Goal: Task Accomplishment & Management: Complete application form

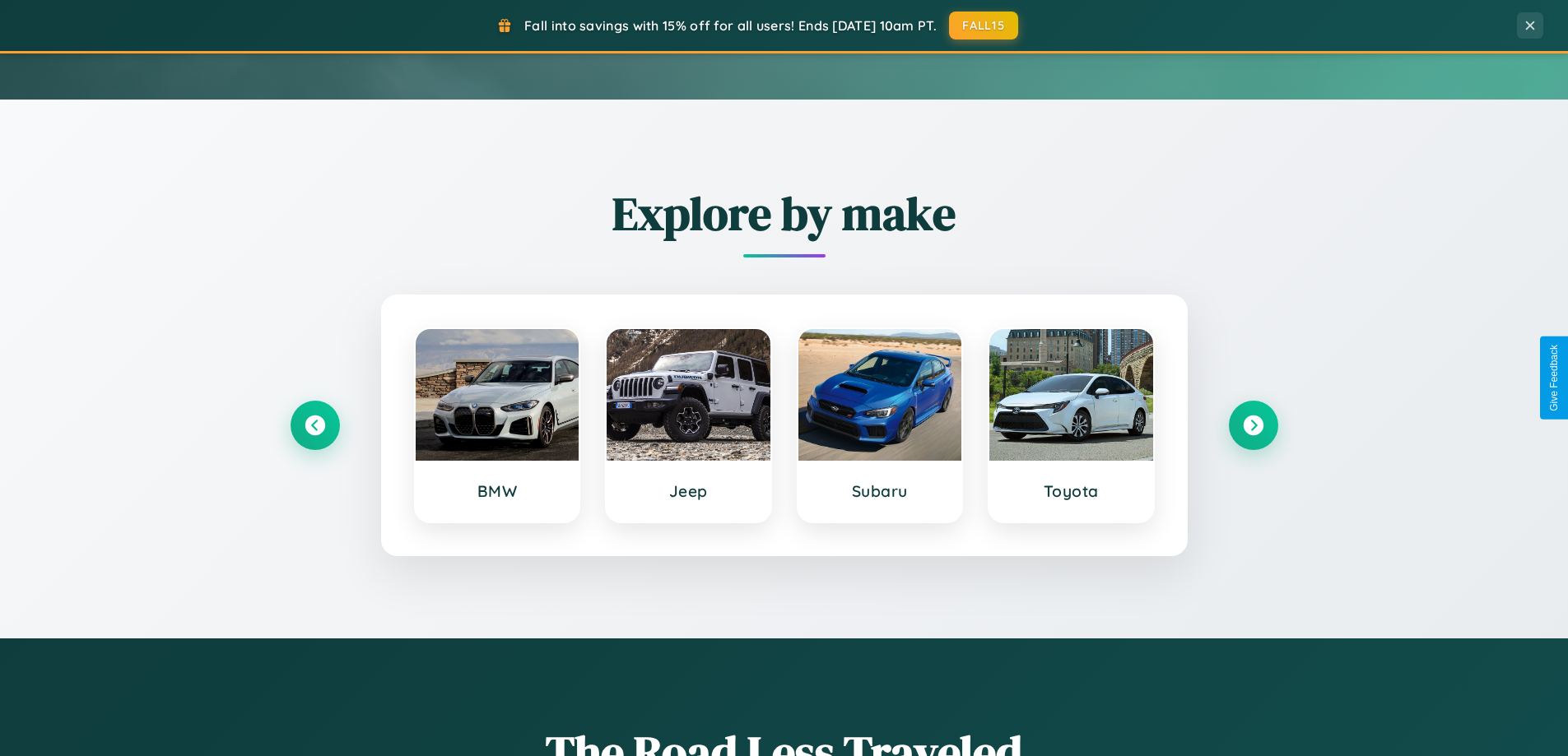
scroll to position [710, 0]
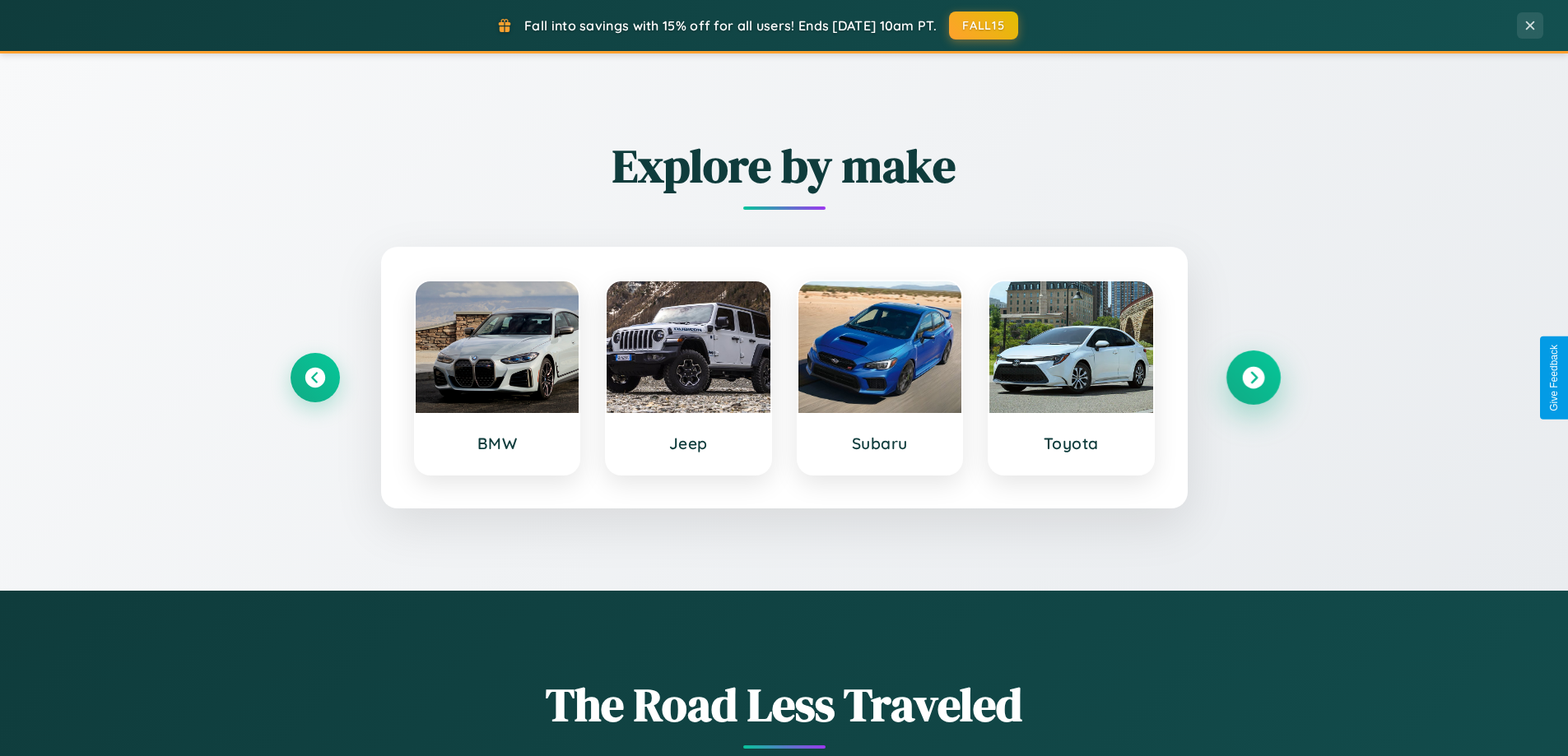
click at [1253, 378] on icon at bounding box center [1253, 378] width 22 height 22
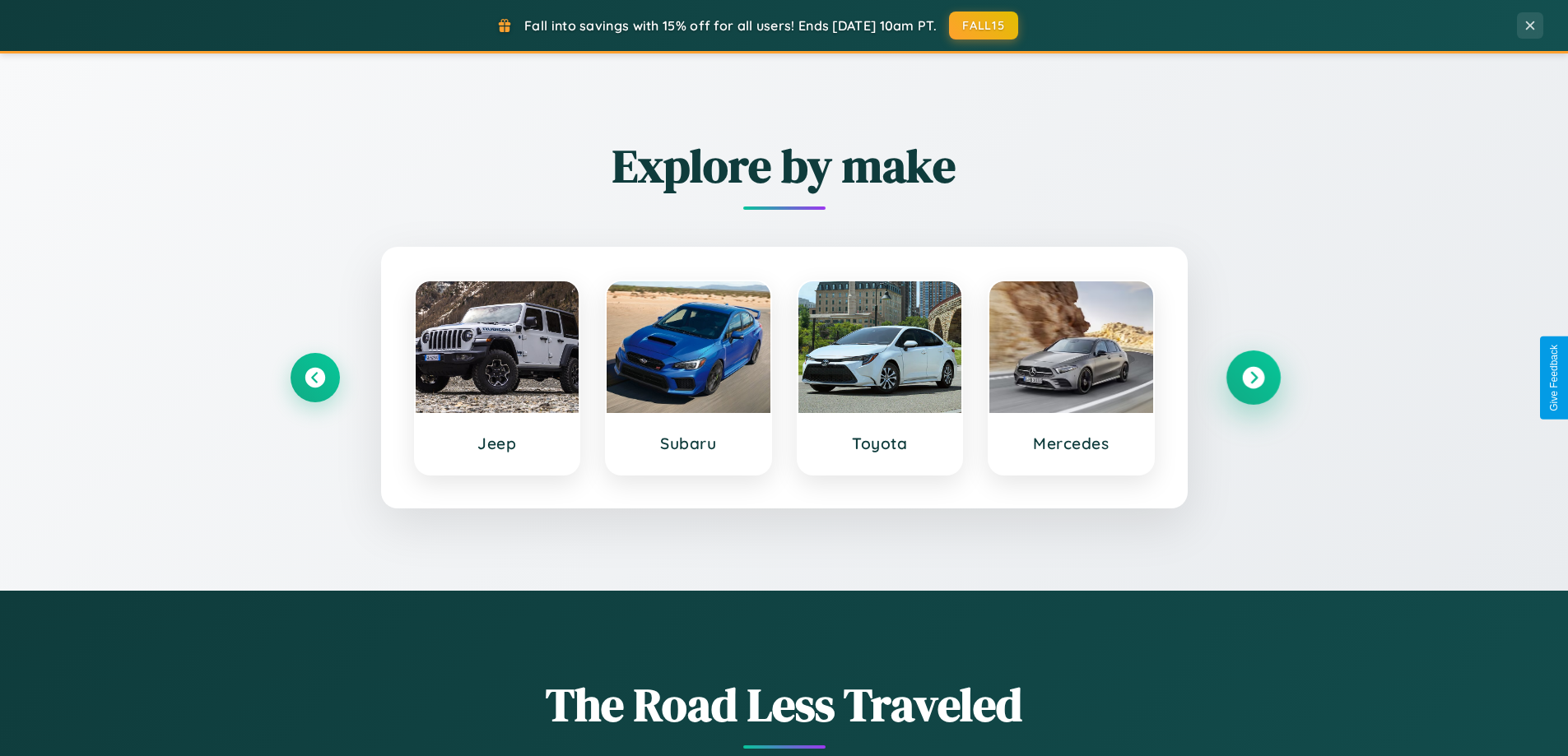
click at [1253, 378] on icon at bounding box center [1253, 378] width 22 height 22
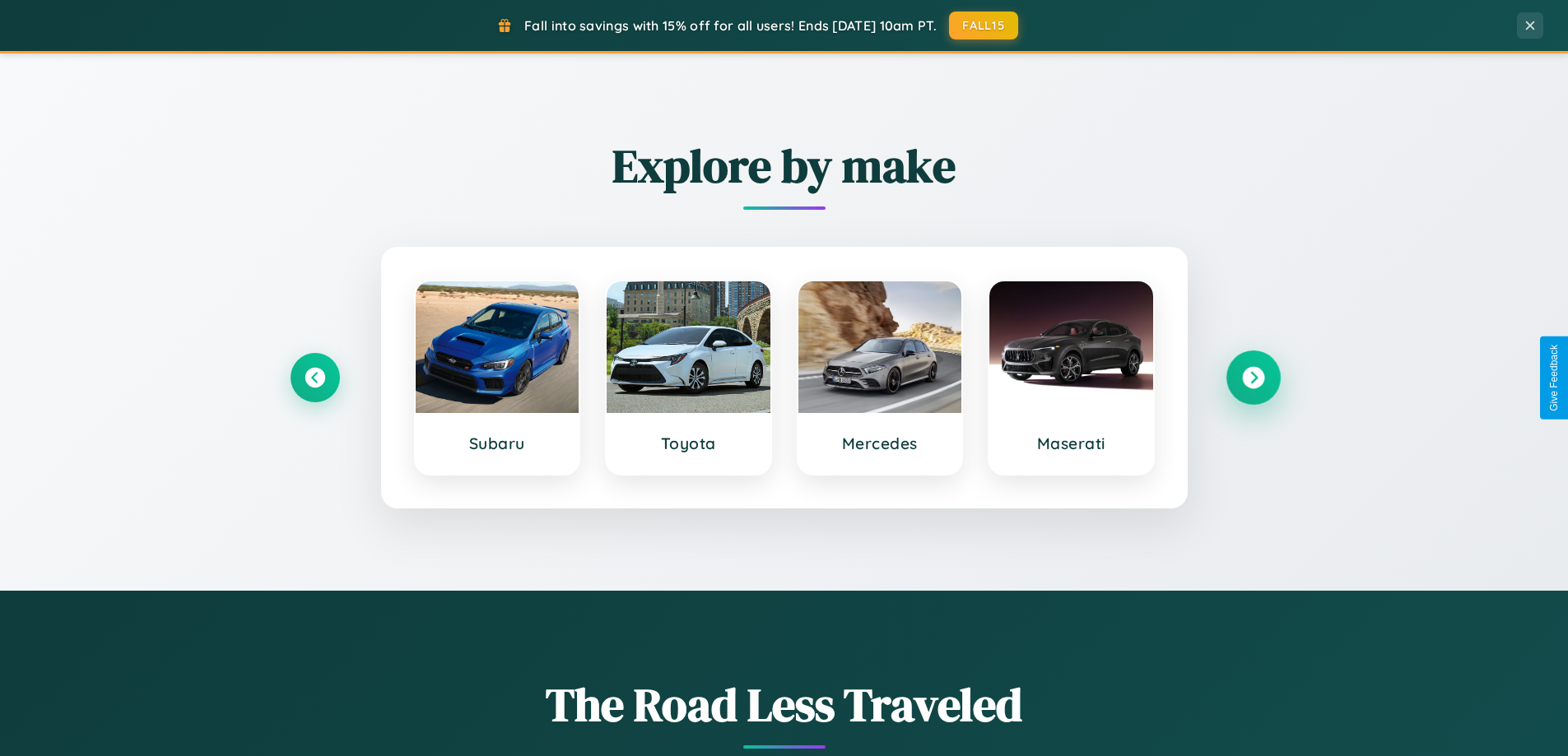
click at [1253, 378] on icon at bounding box center [1253, 378] width 22 height 22
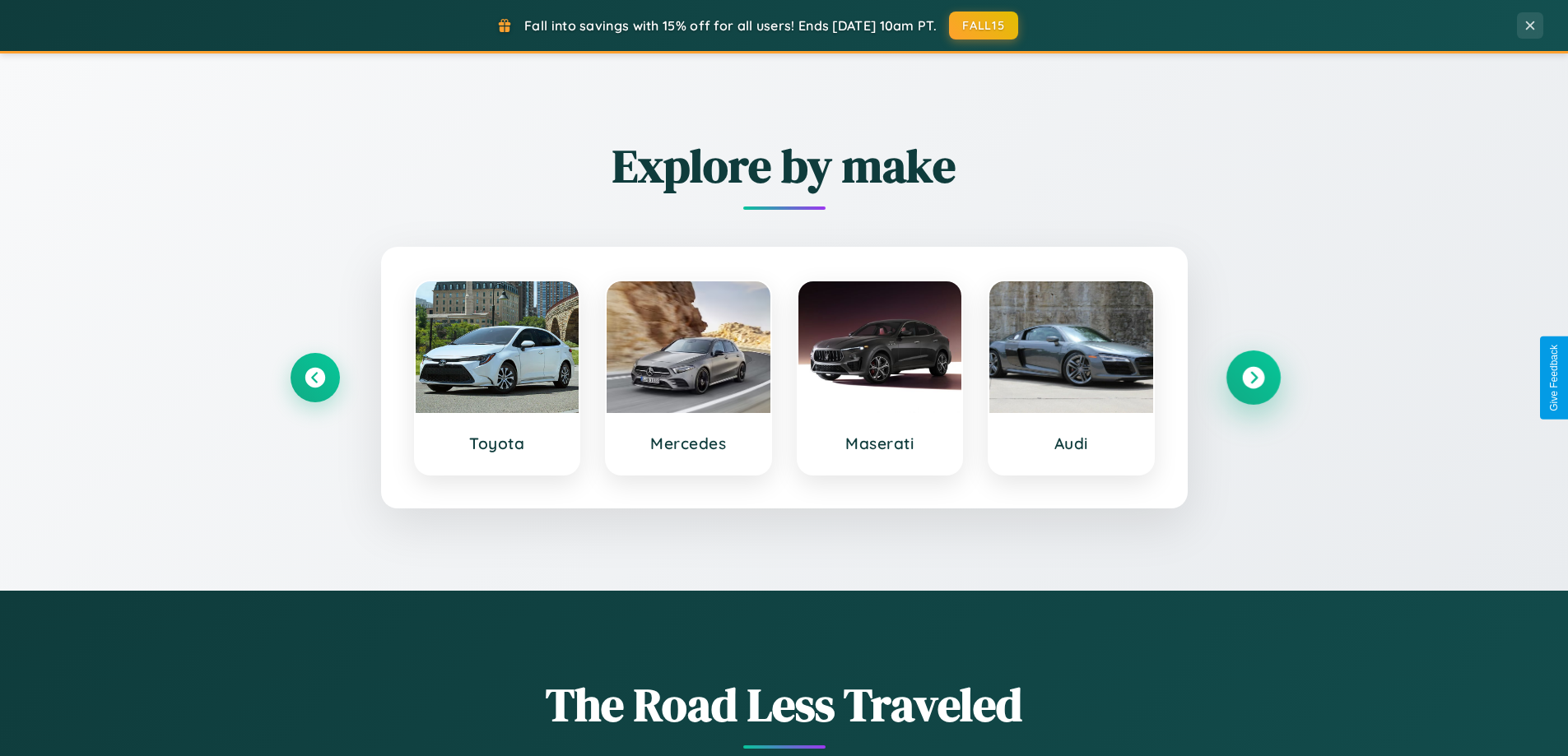
click at [1253, 378] on icon at bounding box center [1253, 378] width 22 height 22
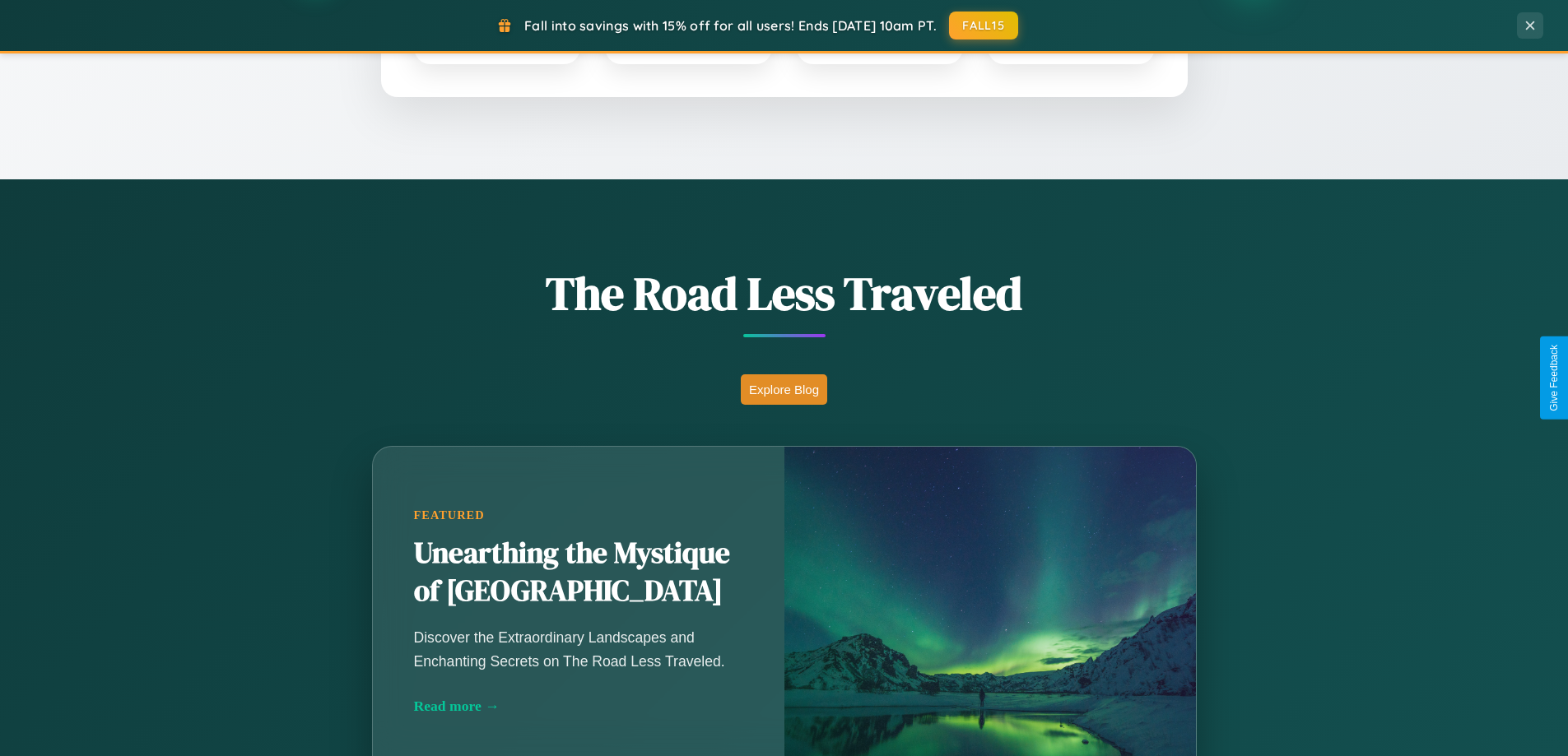
scroll to position [1133, 0]
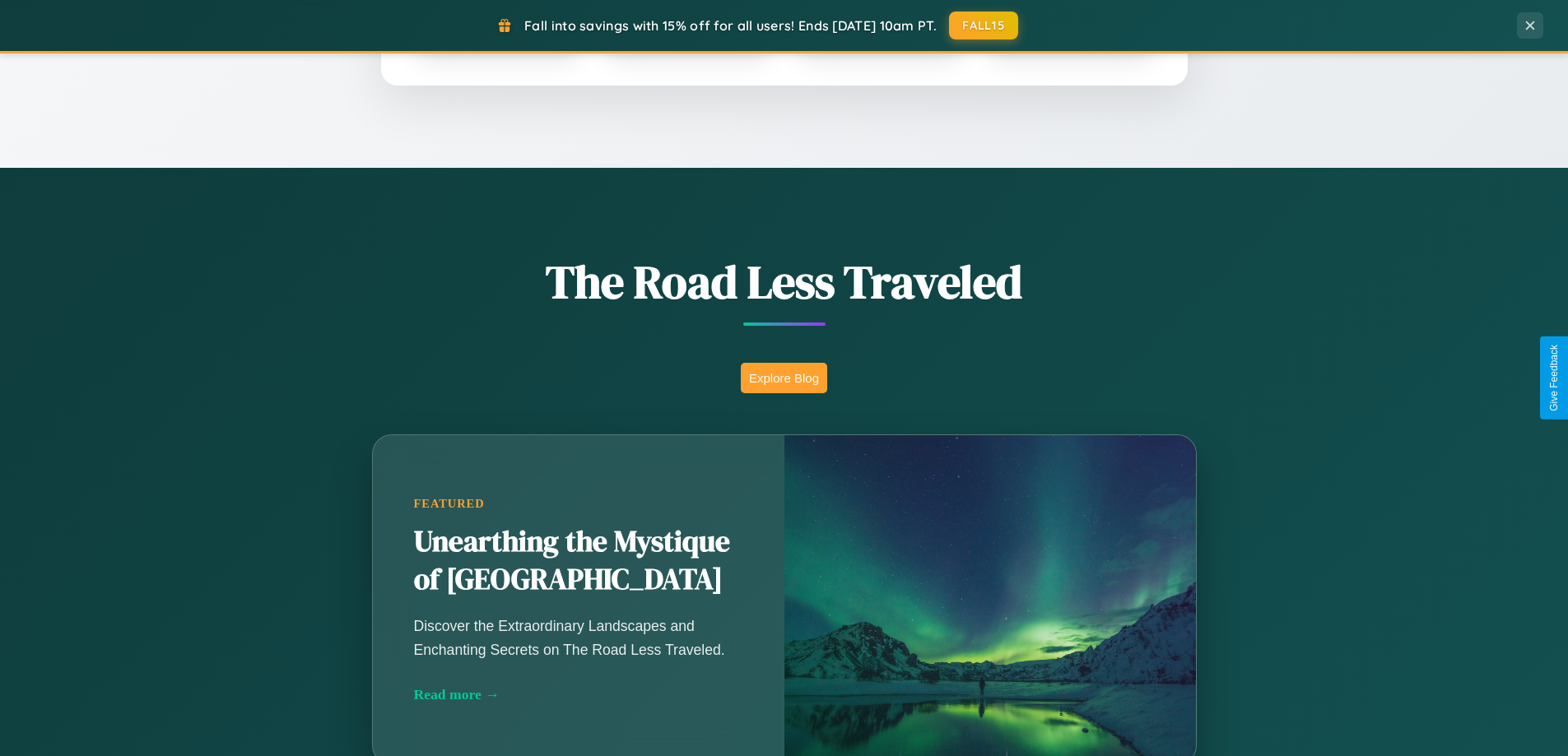
click at [784, 378] on button "Explore Blog" at bounding box center [784, 378] width 86 height 31
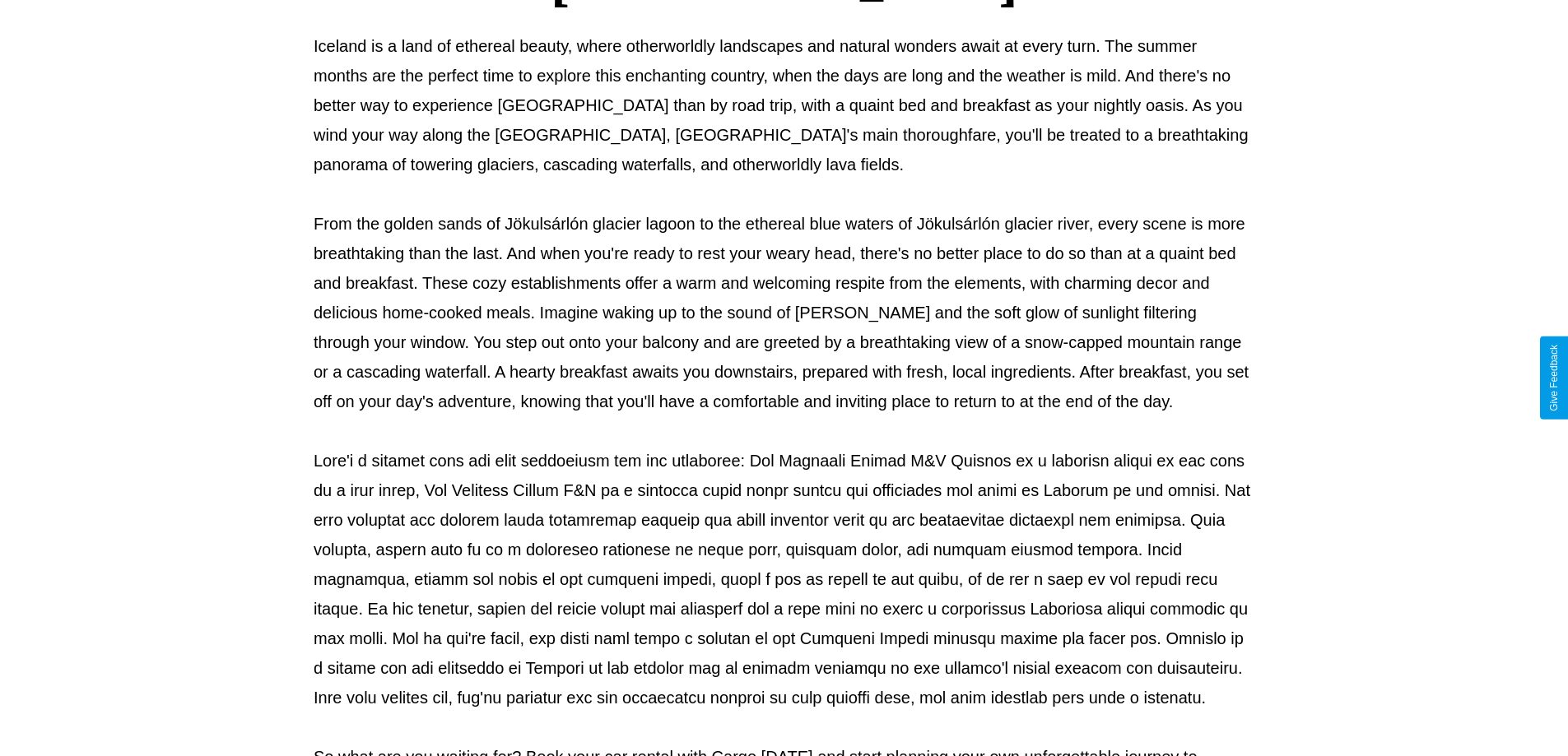
scroll to position [533, 0]
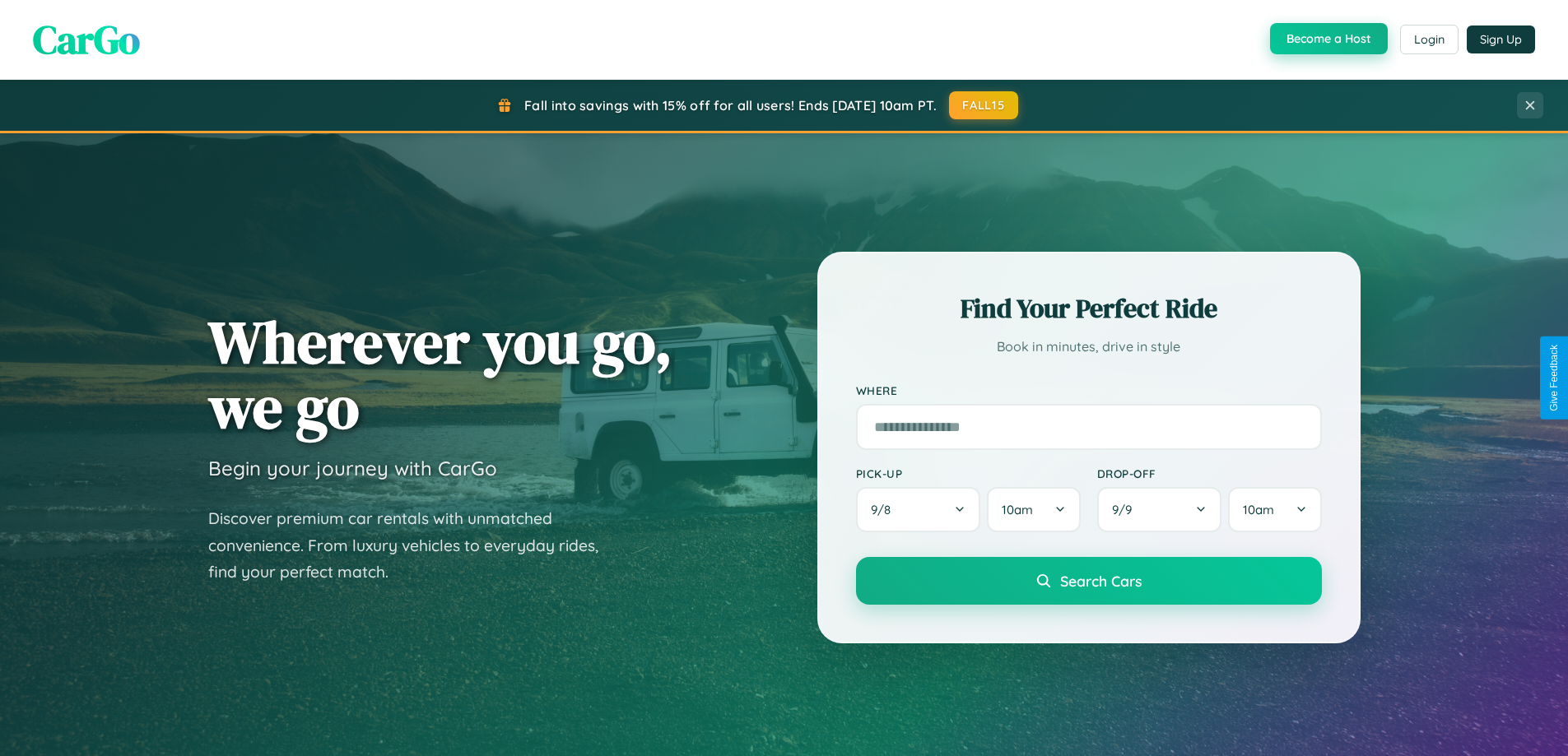
click at [1327, 40] on button "Become a Host" at bounding box center [1329, 39] width 118 height 32
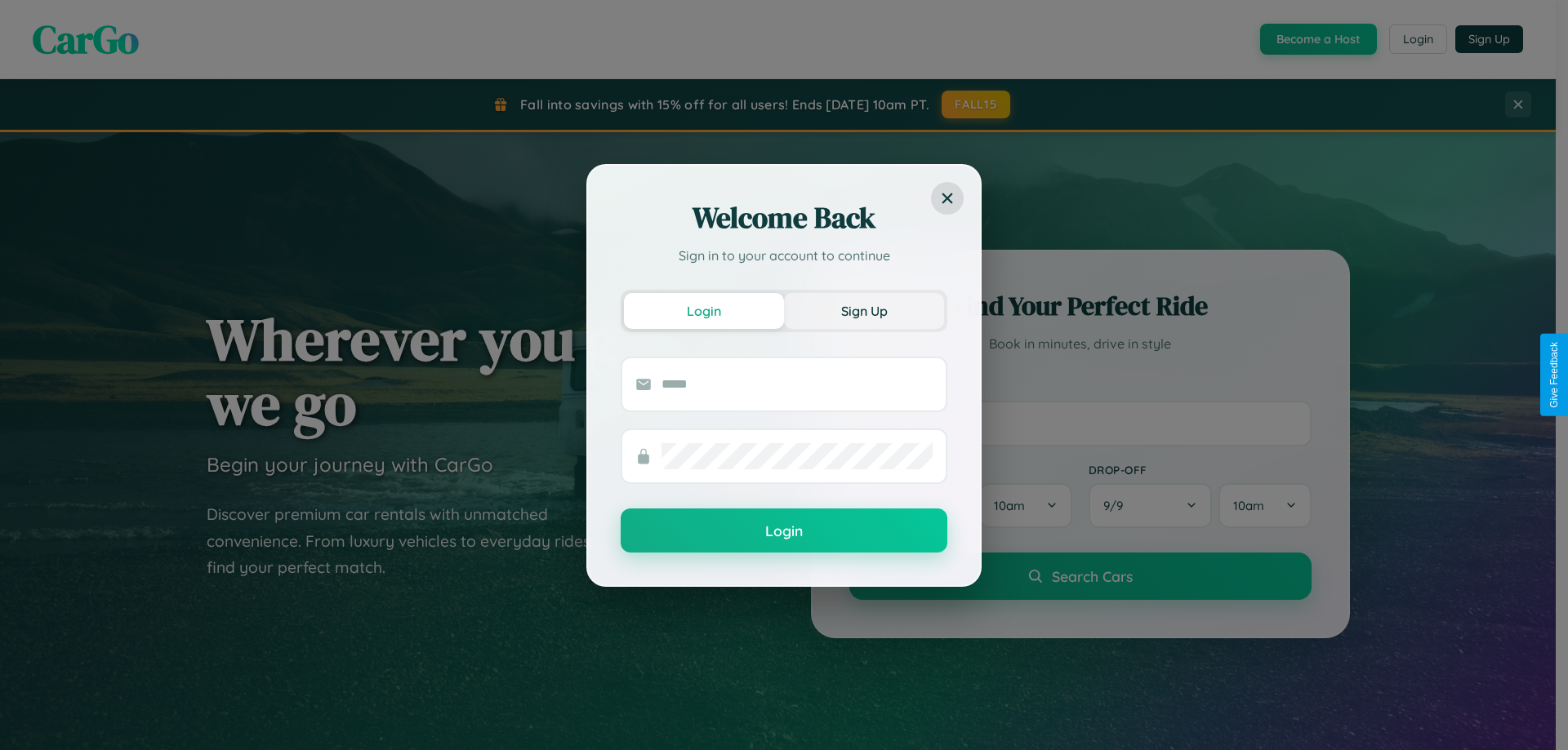
click at [864, 310] on button "Sign Up" at bounding box center [864, 311] width 160 height 36
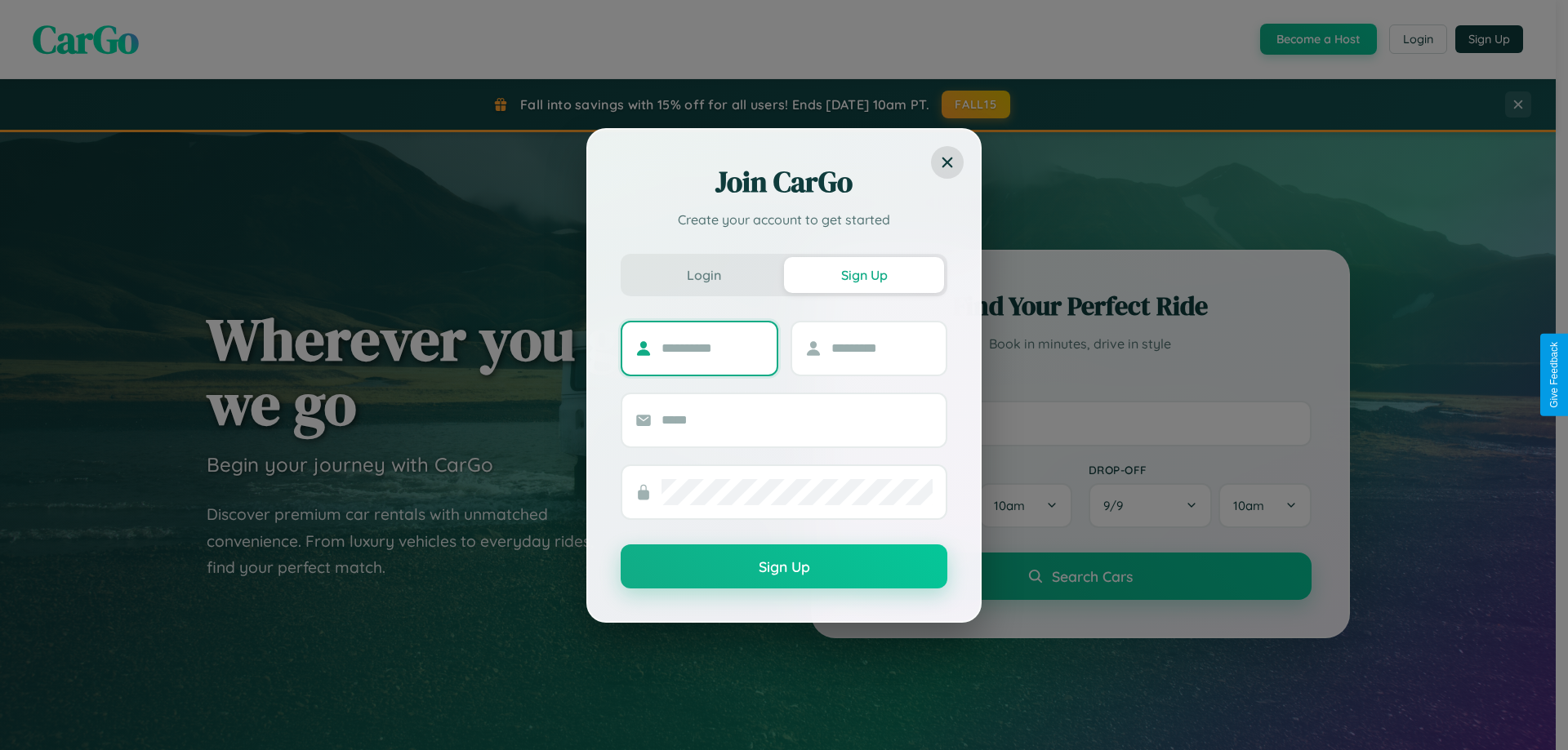
click at [712, 347] on input "text" at bounding box center [712, 349] width 102 height 26
type input "*******"
click at [881, 347] on input "text" at bounding box center [883, 349] width 102 height 26
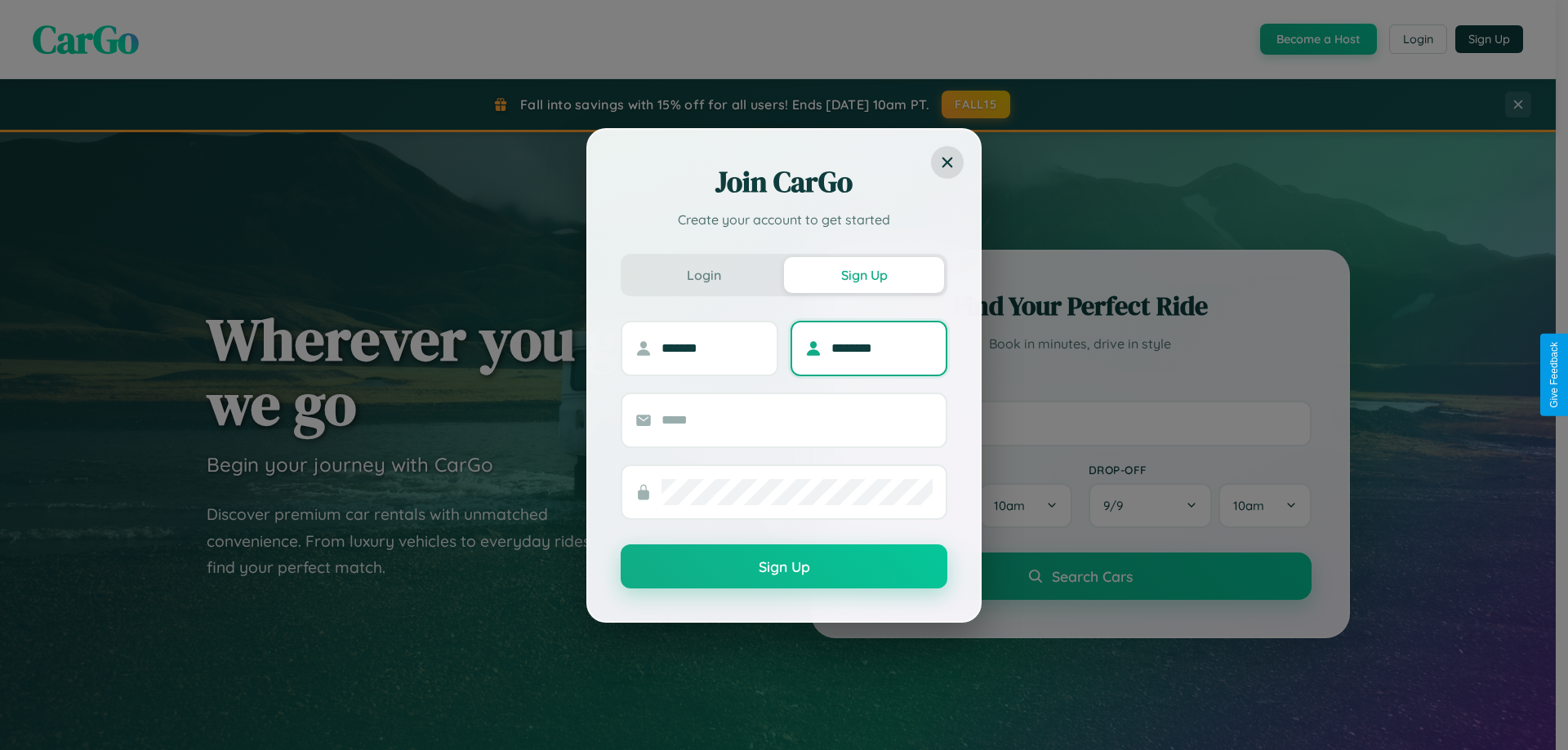
type input "********"
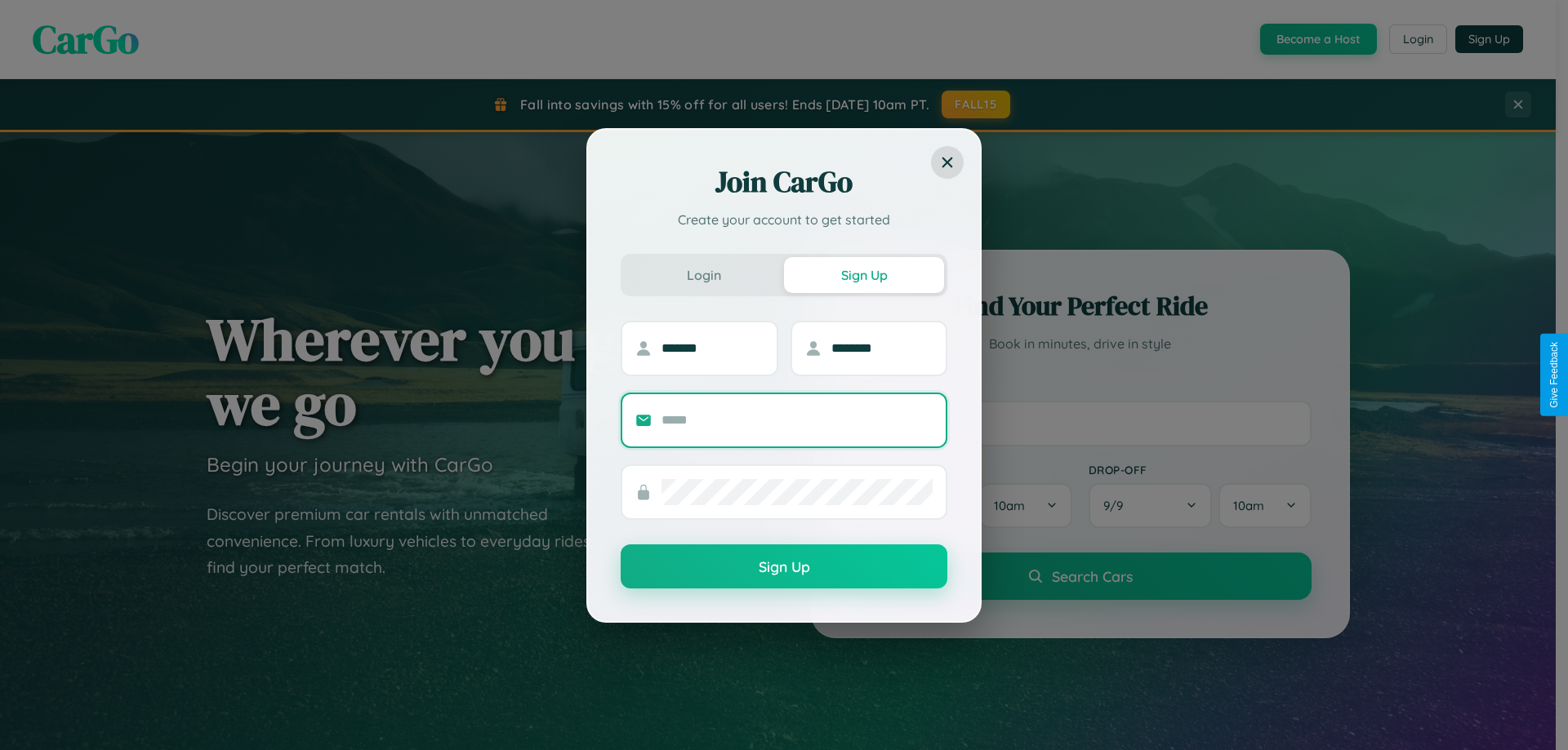
click at [797, 420] on input "text" at bounding box center [796, 421] width 271 height 26
type input "**********"
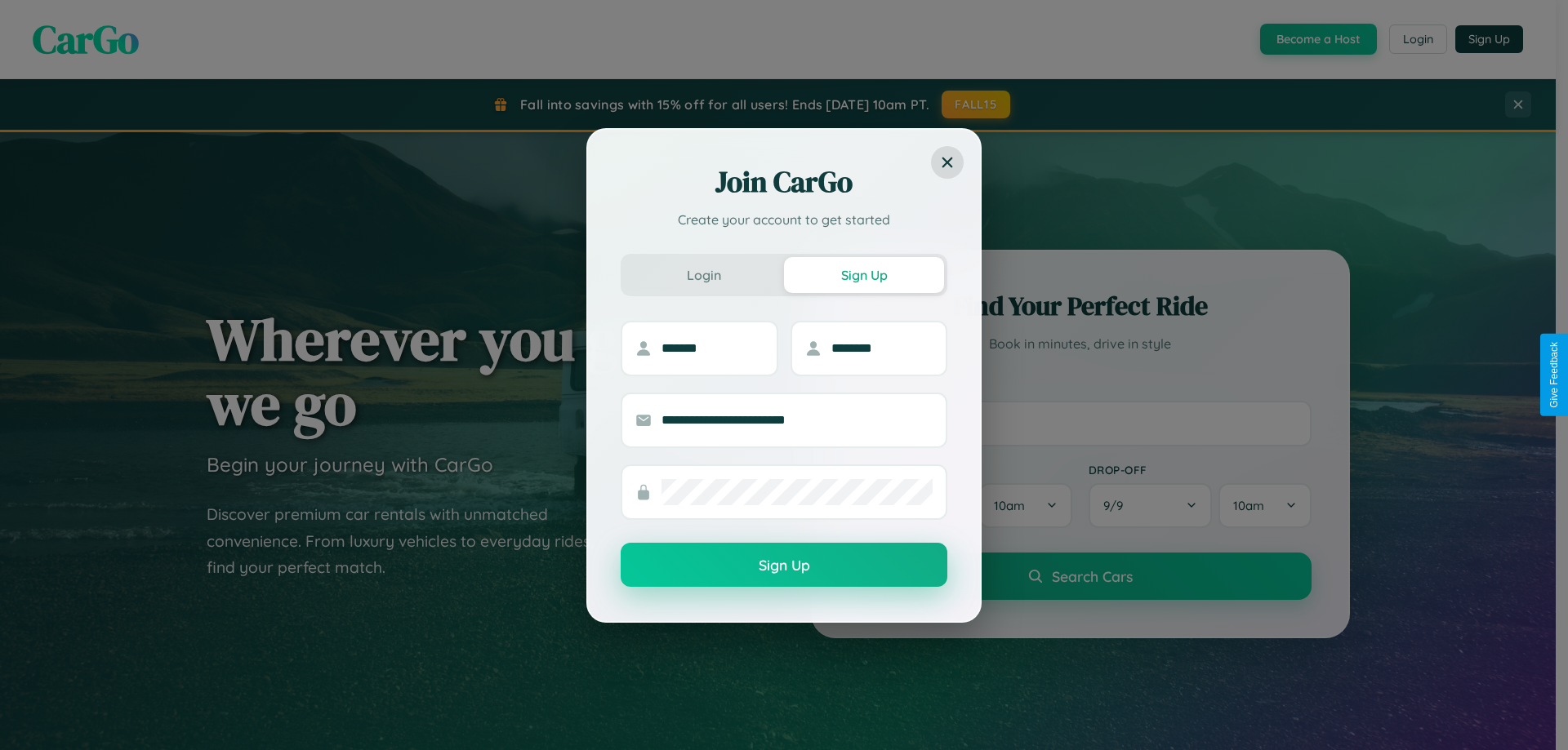
click at [784, 566] on button "Sign Up" at bounding box center [784, 566] width 327 height 44
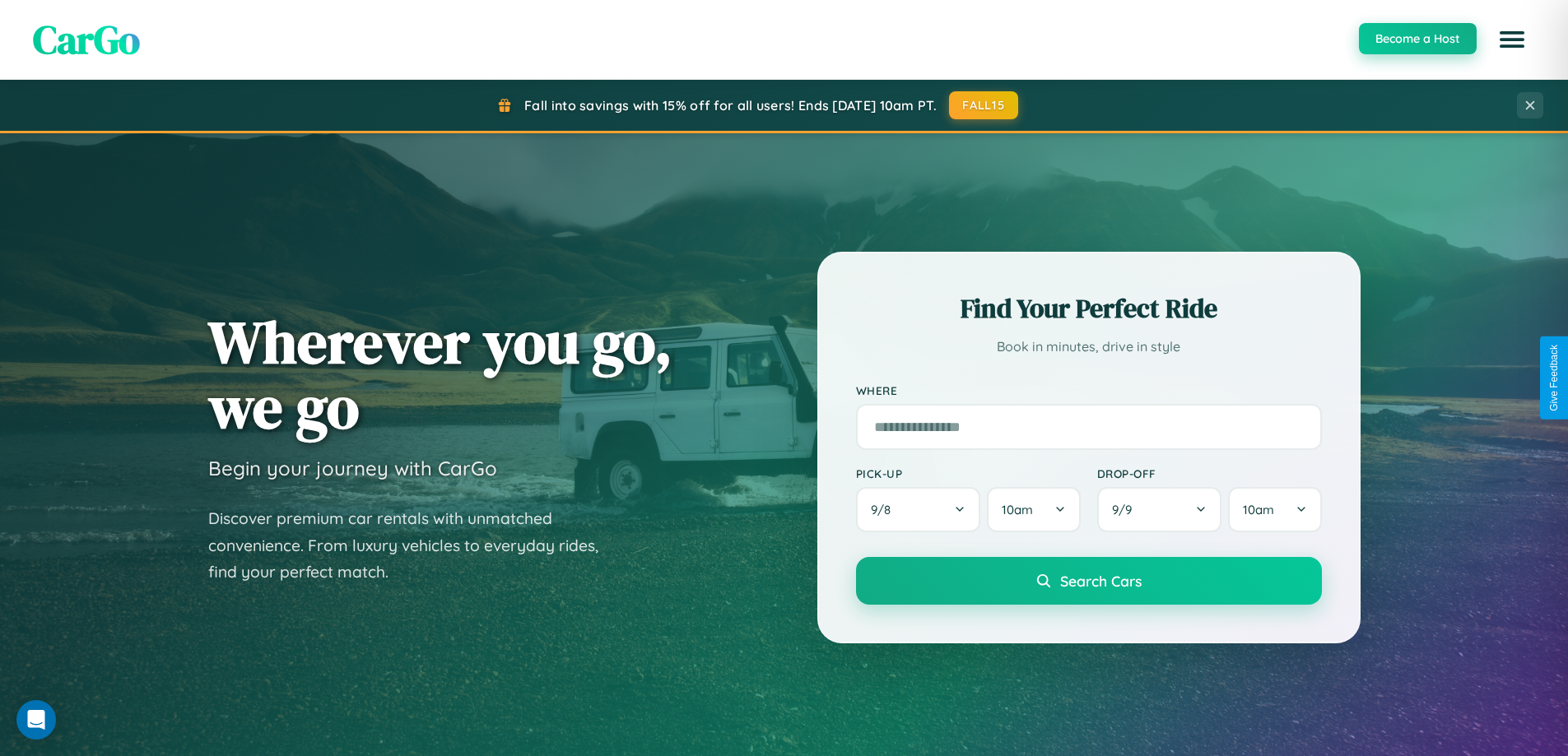
click at [1417, 39] on button "Become a Host" at bounding box center [1418, 39] width 118 height 32
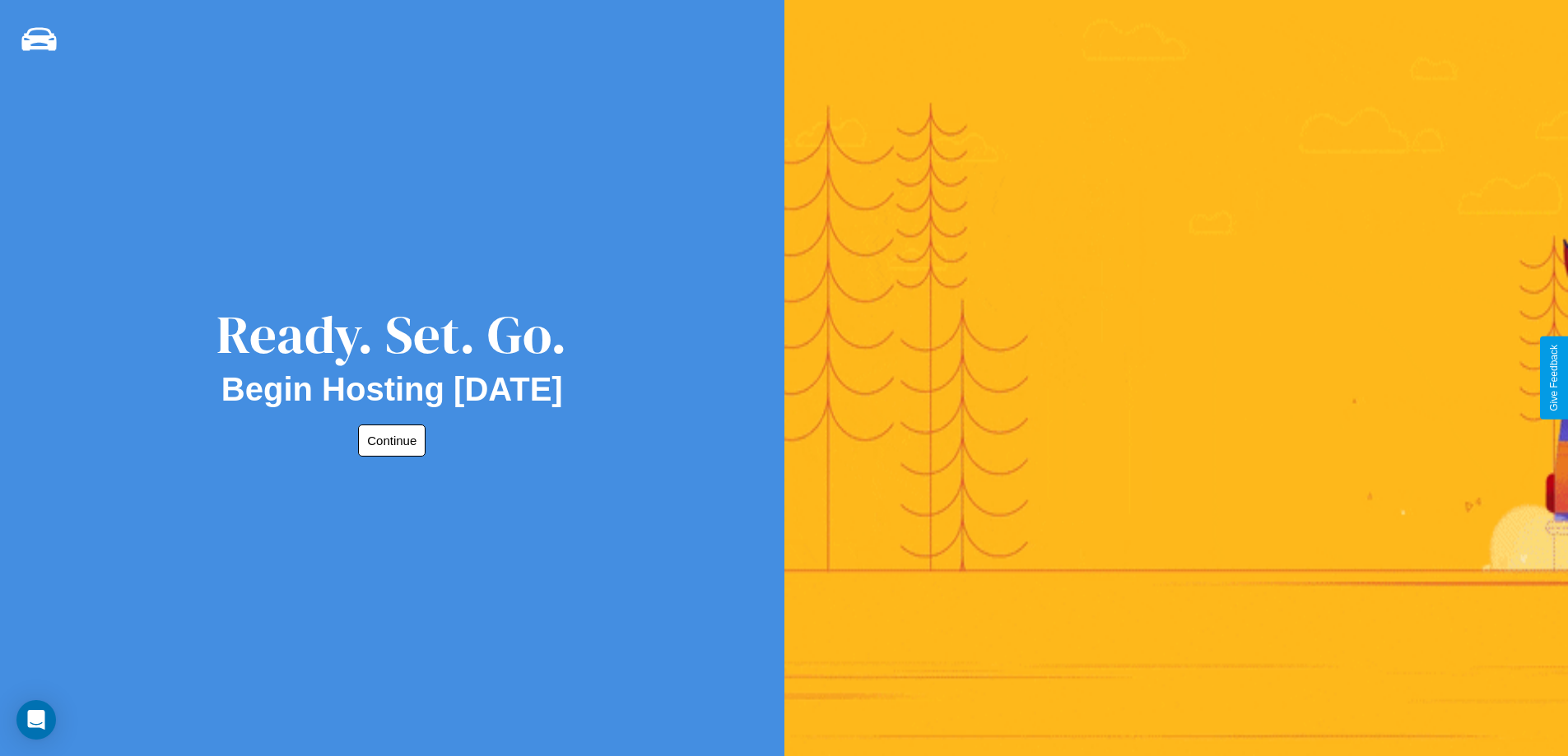
click at [388, 441] on button "Continue" at bounding box center [391, 441] width 67 height 32
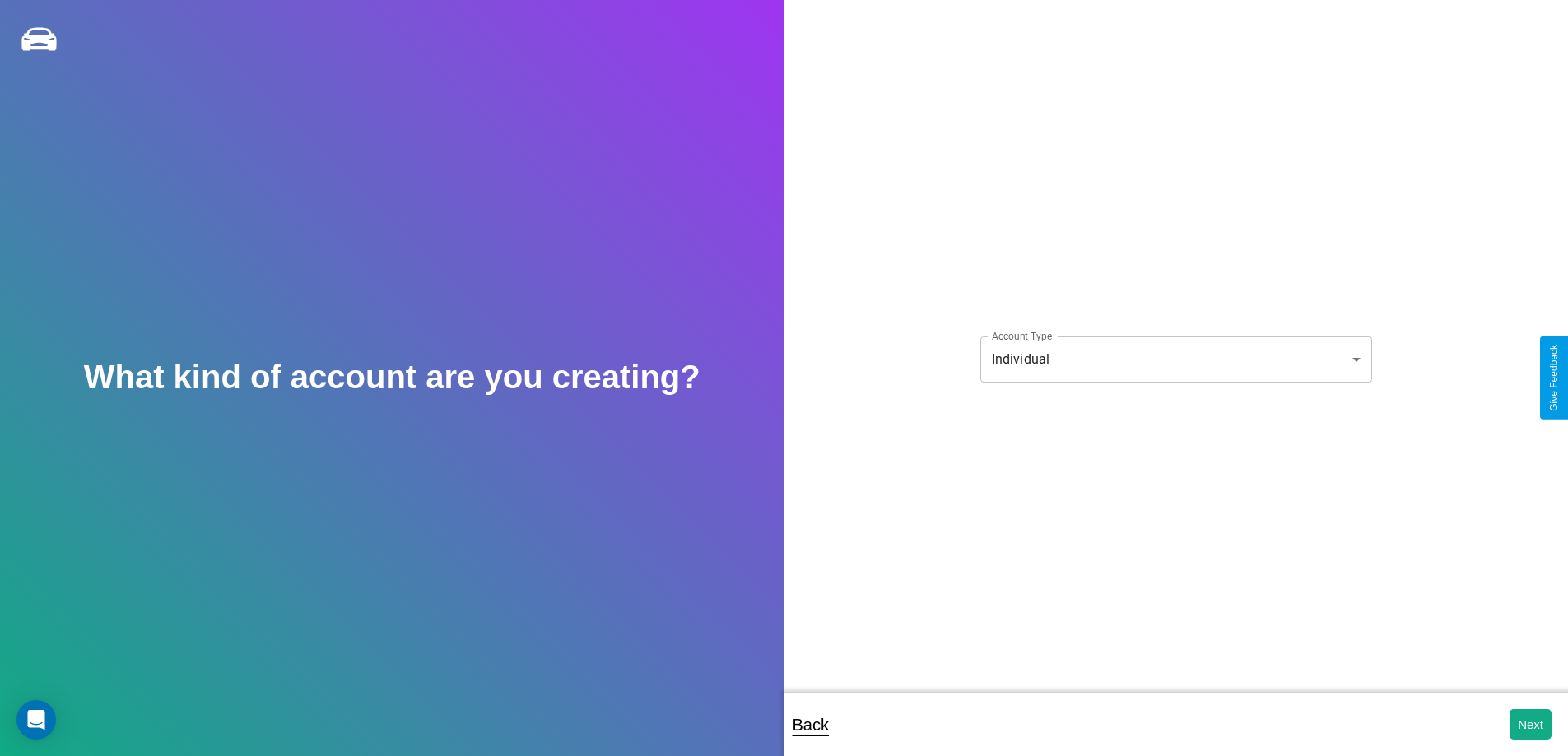
click at [1175, 358] on body "**********" at bounding box center [784, 389] width 1568 height 778
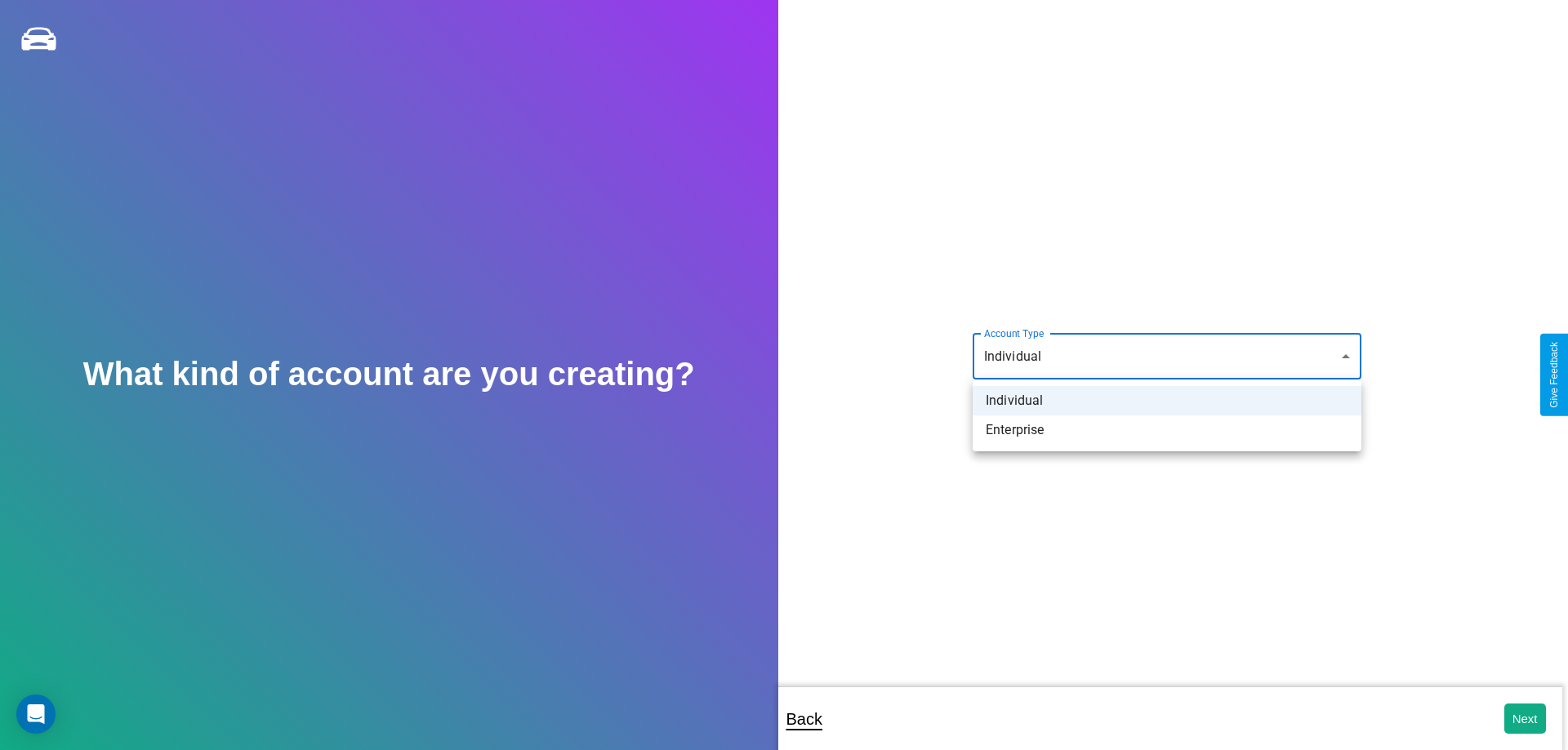
click at [1167, 401] on li "Individual" at bounding box center [1167, 401] width 389 height 30
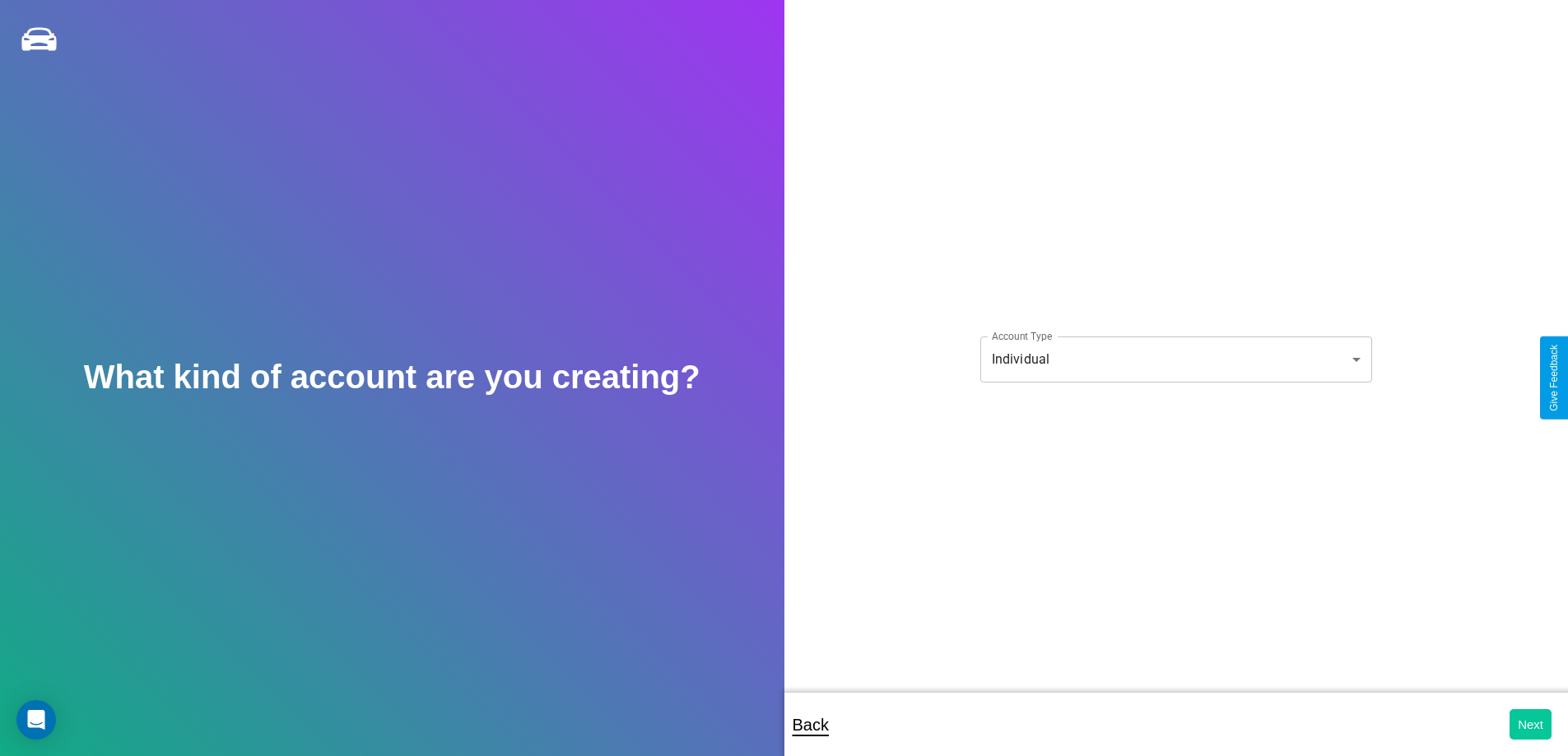
click at [1531, 724] on button "Next" at bounding box center [1531, 724] width 42 height 31
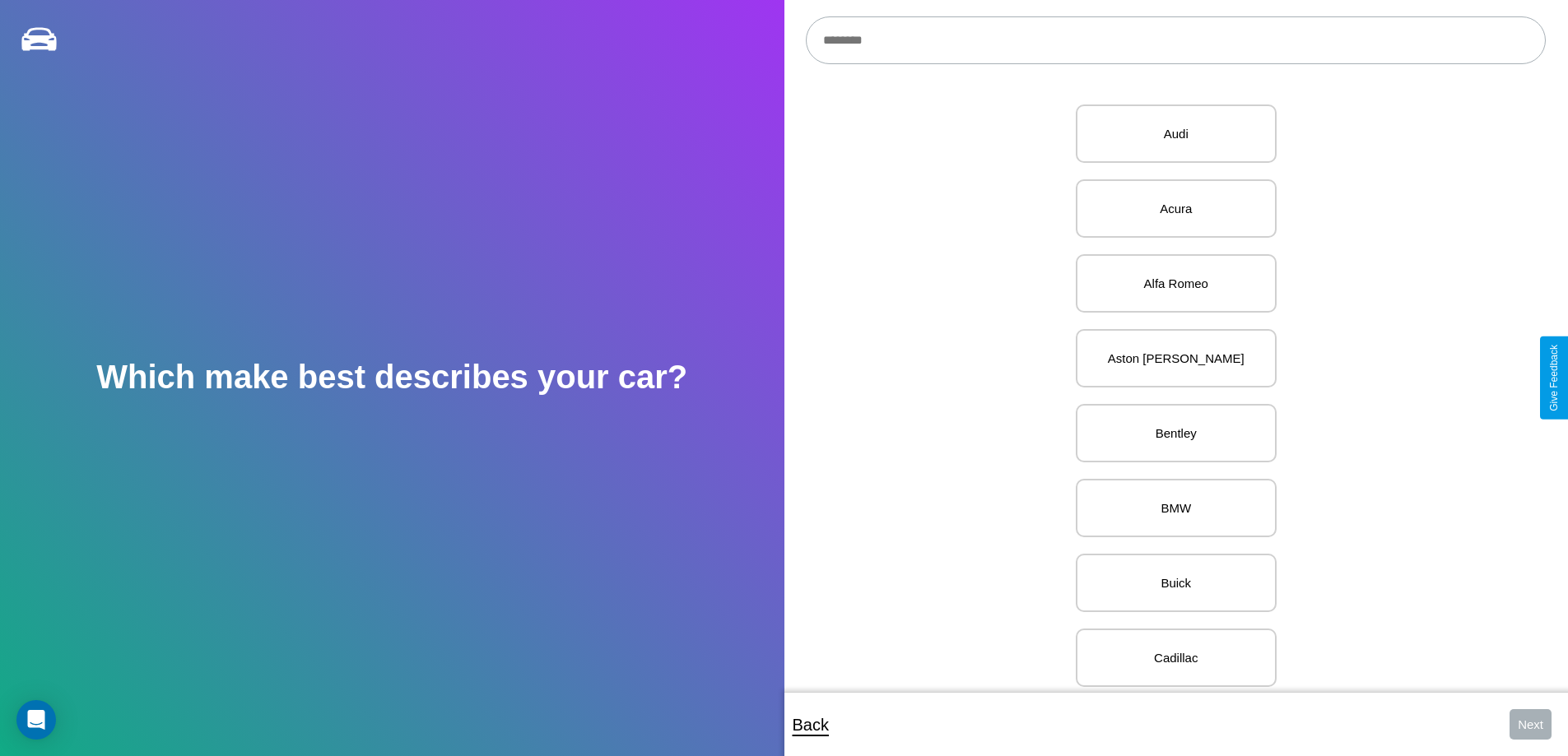
click at [1175, 41] on input "text" at bounding box center [1176, 41] width 740 height 48
type input "*****"
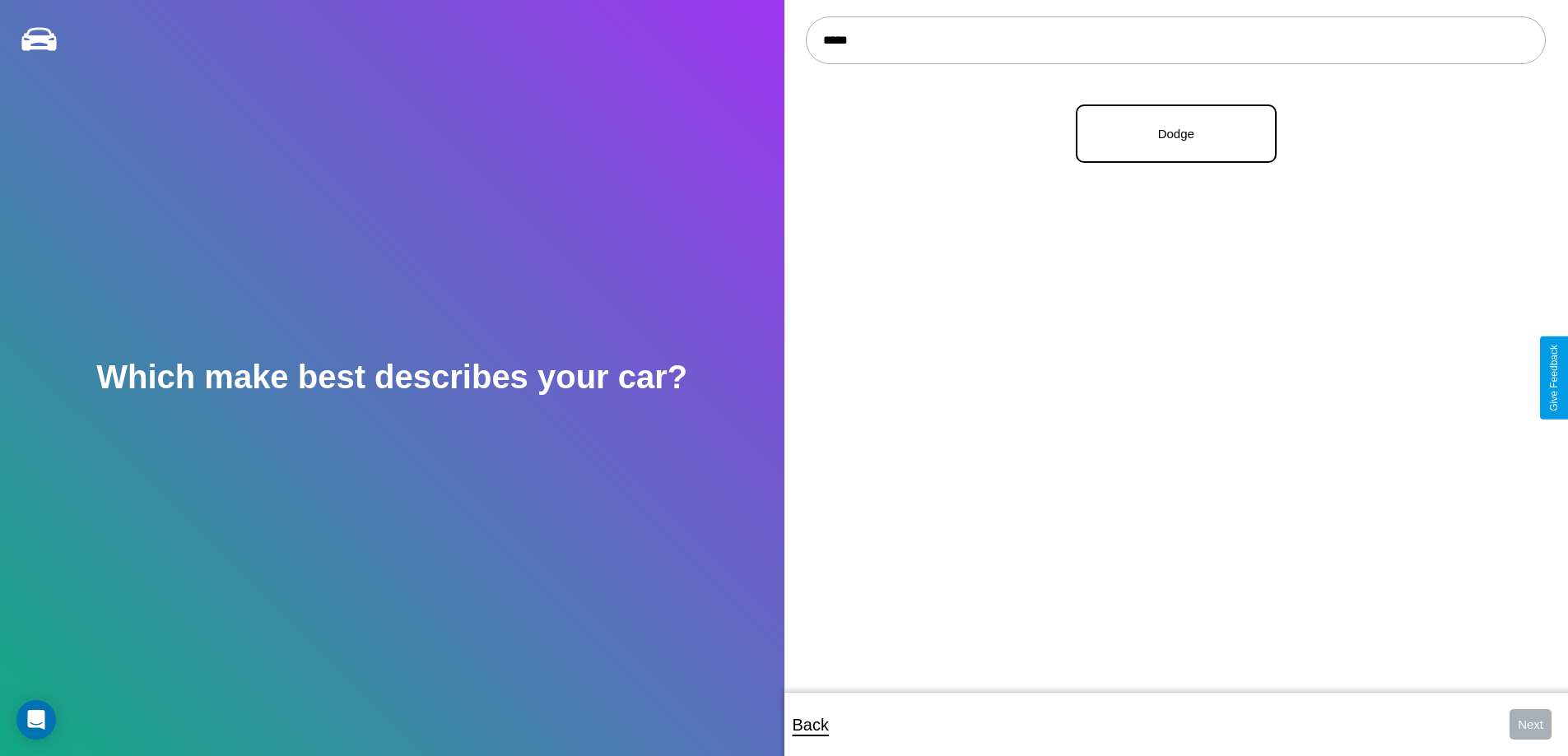
click at [1170, 134] on p "Dodge" at bounding box center [1176, 134] width 164 height 22
click at [1531, 724] on button "Next" at bounding box center [1531, 724] width 42 height 31
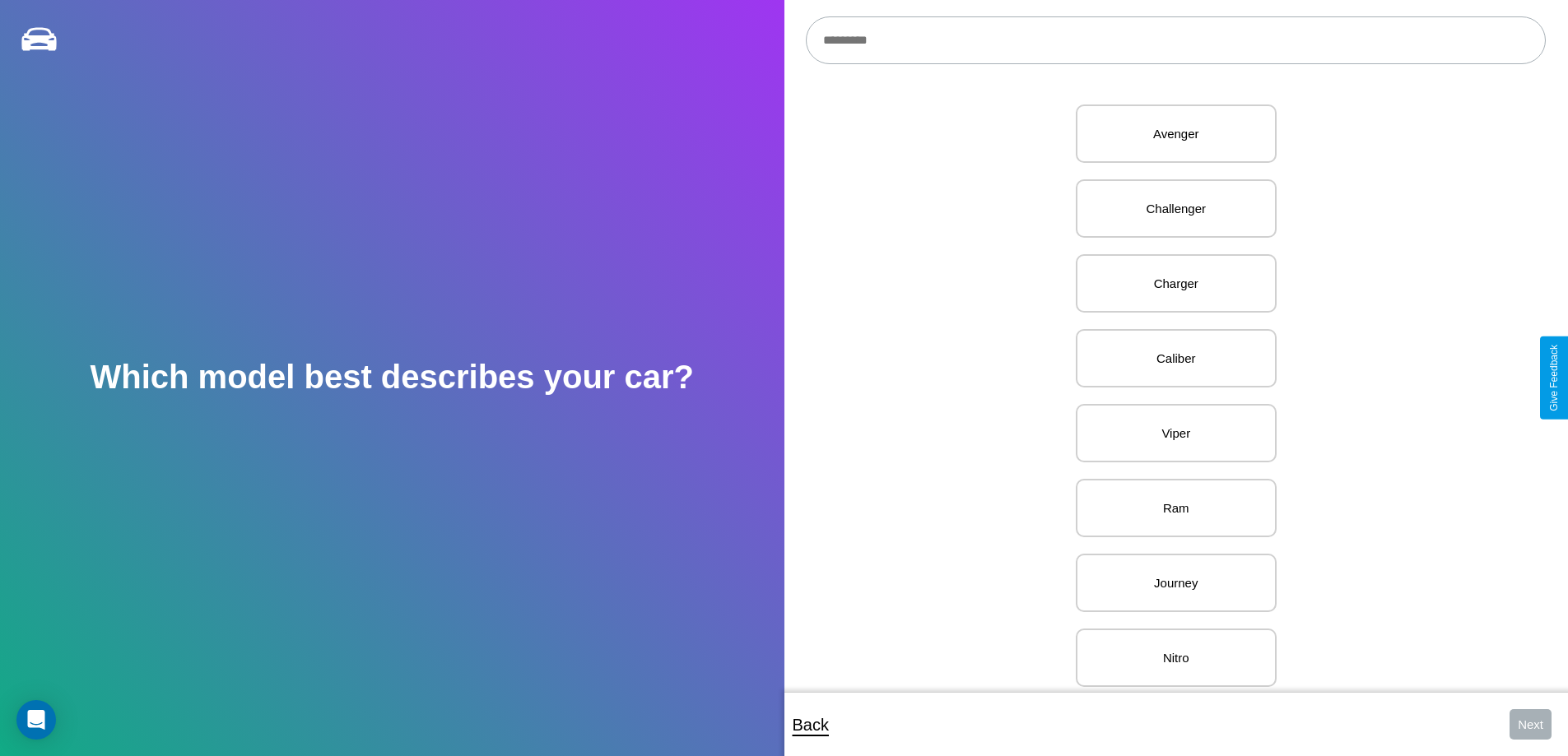
scroll to position [413, 0]
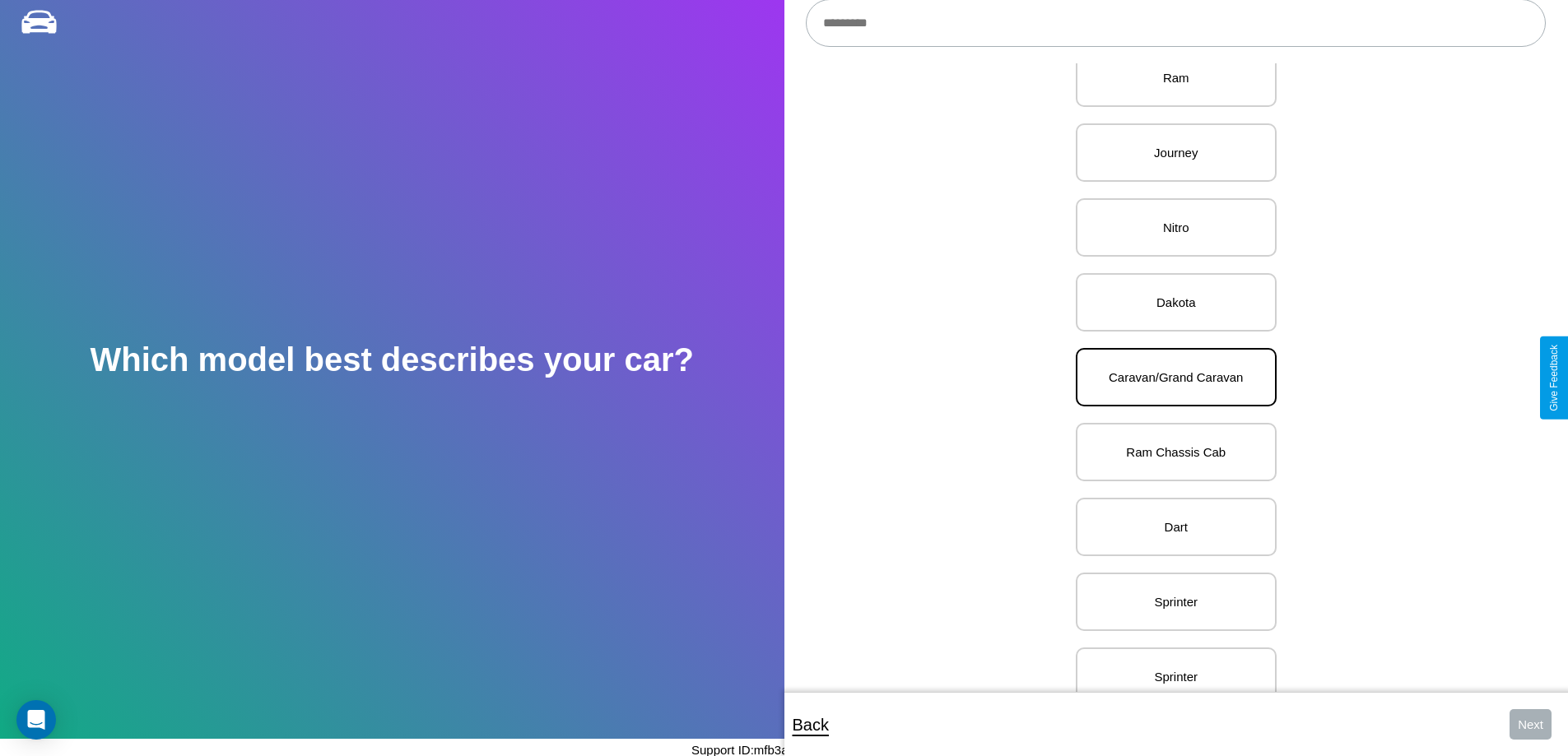
click at [1170, 378] on p "Caravan/Grand Caravan" at bounding box center [1176, 377] width 164 height 22
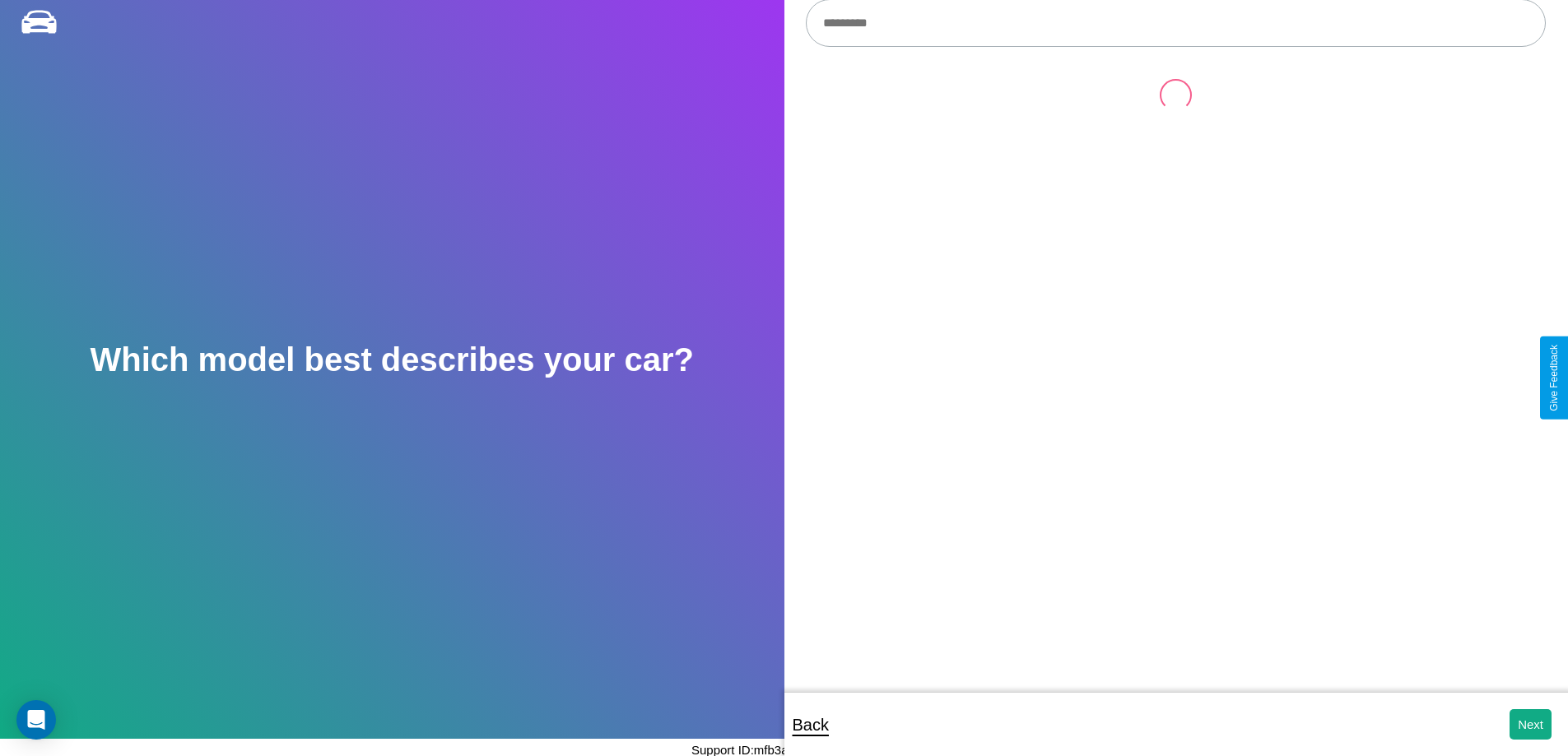
scroll to position [0, 0]
click at [1531, 724] on button "Next" at bounding box center [1531, 724] width 42 height 31
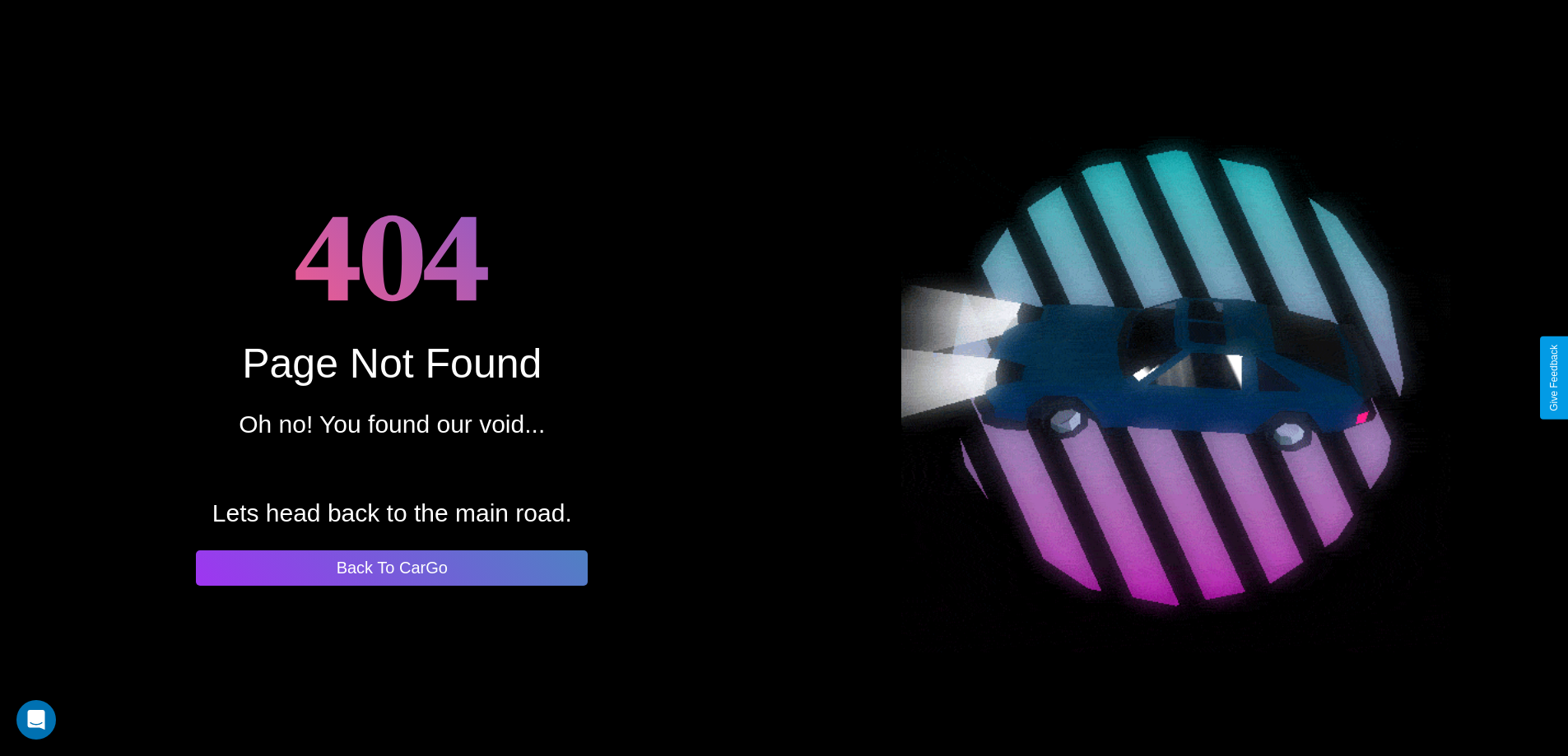
click at [392, 568] on button "Back To CarGo" at bounding box center [392, 568] width 392 height 36
